Goal: Transaction & Acquisition: Purchase product/service

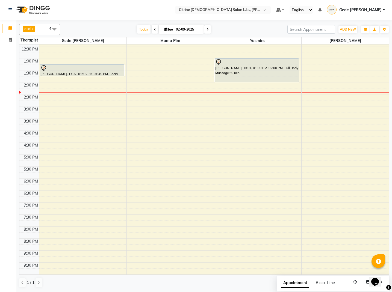
scroll to position [291, 0]
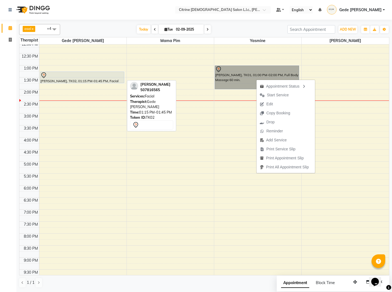
click at [105, 77] on div at bounding box center [81, 75] width 83 height 7
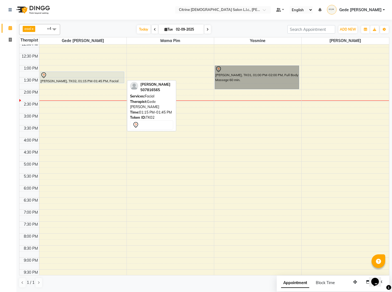
click at [103, 78] on div at bounding box center [81, 75] width 83 height 7
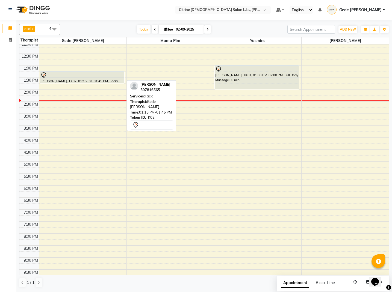
select select "7"
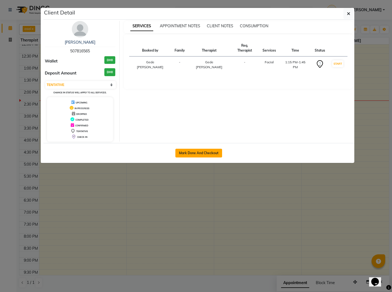
click at [202, 155] on button "Mark Done And Checkout" at bounding box center [198, 153] width 47 height 9
select select "service"
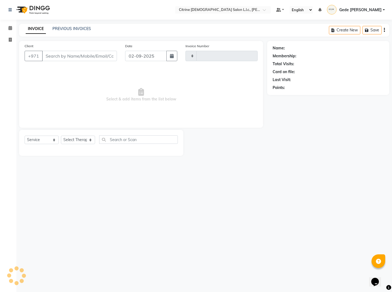
type input "0500"
select select "3"
select select "7896"
type input "507816565"
select select "70726"
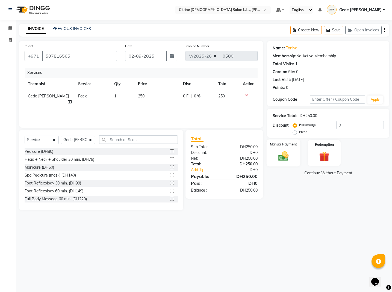
click at [287, 162] on div "Manual Payment" at bounding box center [283, 153] width 34 height 27
click at [313, 176] on span "CARD" at bounding box center [313, 173] width 12 height 6
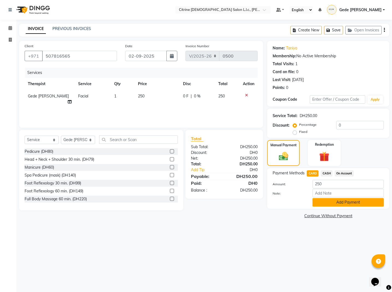
click at [321, 204] on button "Add Payment" at bounding box center [347, 202] width 71 height 8
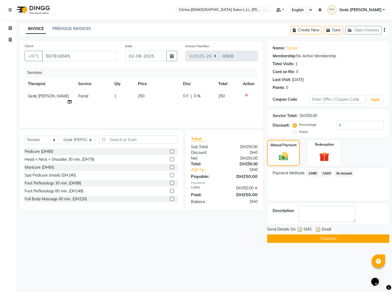
click at [315, 240] on button "Checkout" at bounding box center [328, 239] width 122 height 8
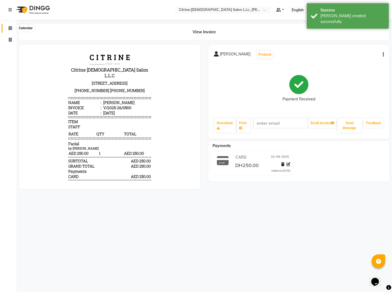
click at [11, 27] on icon at bounding box center [10, 28] width 4 height 4
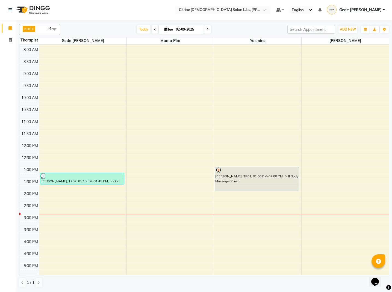
scroll to position [190, 0]
